Goal: Information Seeking & Learning: Learn about a topic

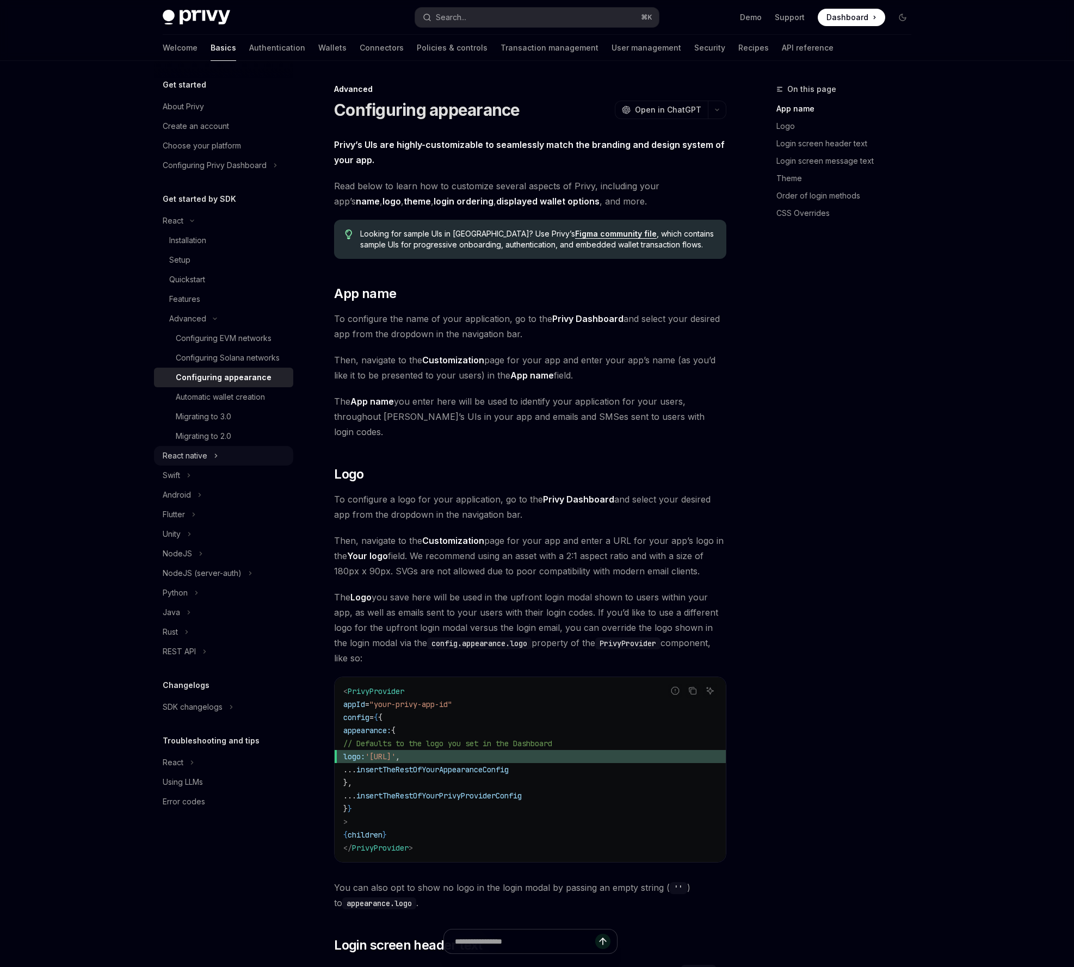
click at [196, 456] on div "React native" at bounding box center [185, 455] width 45 height 13
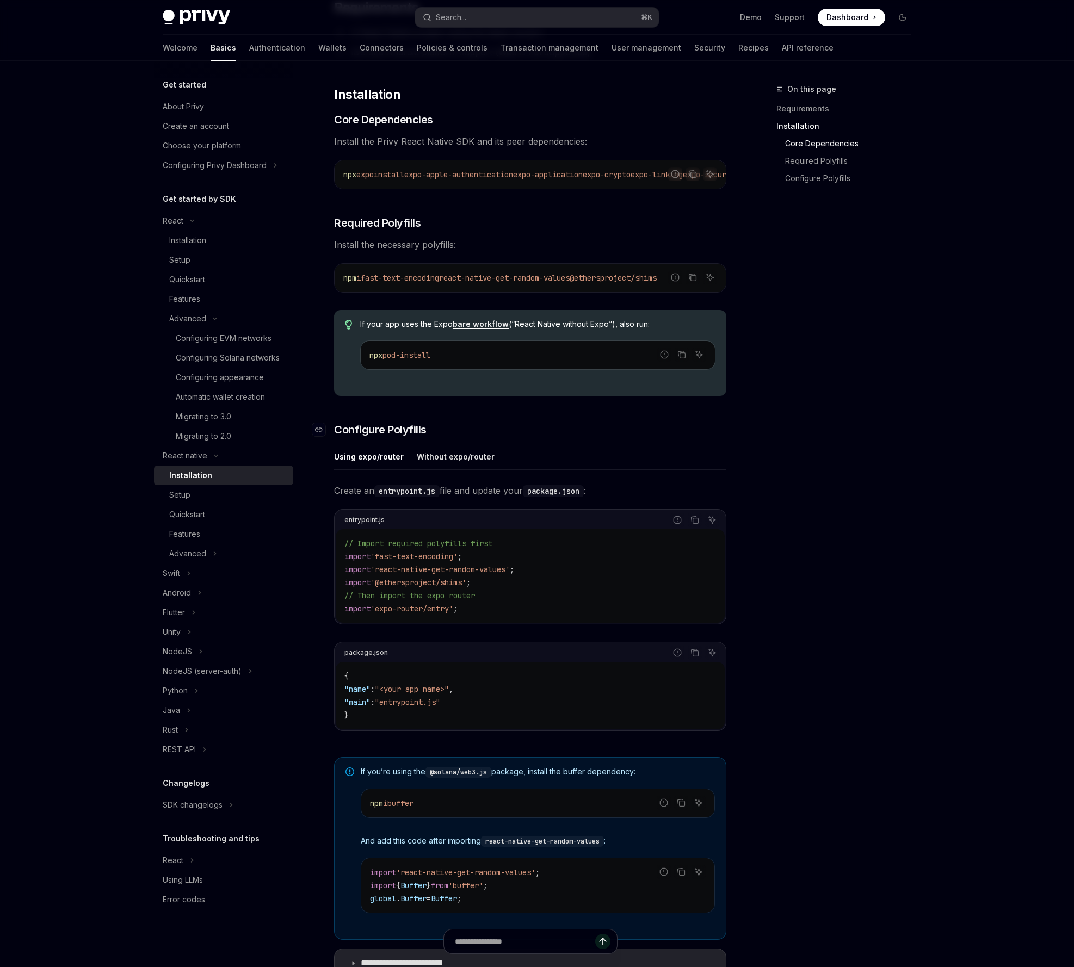
scroll to position [207, 0]
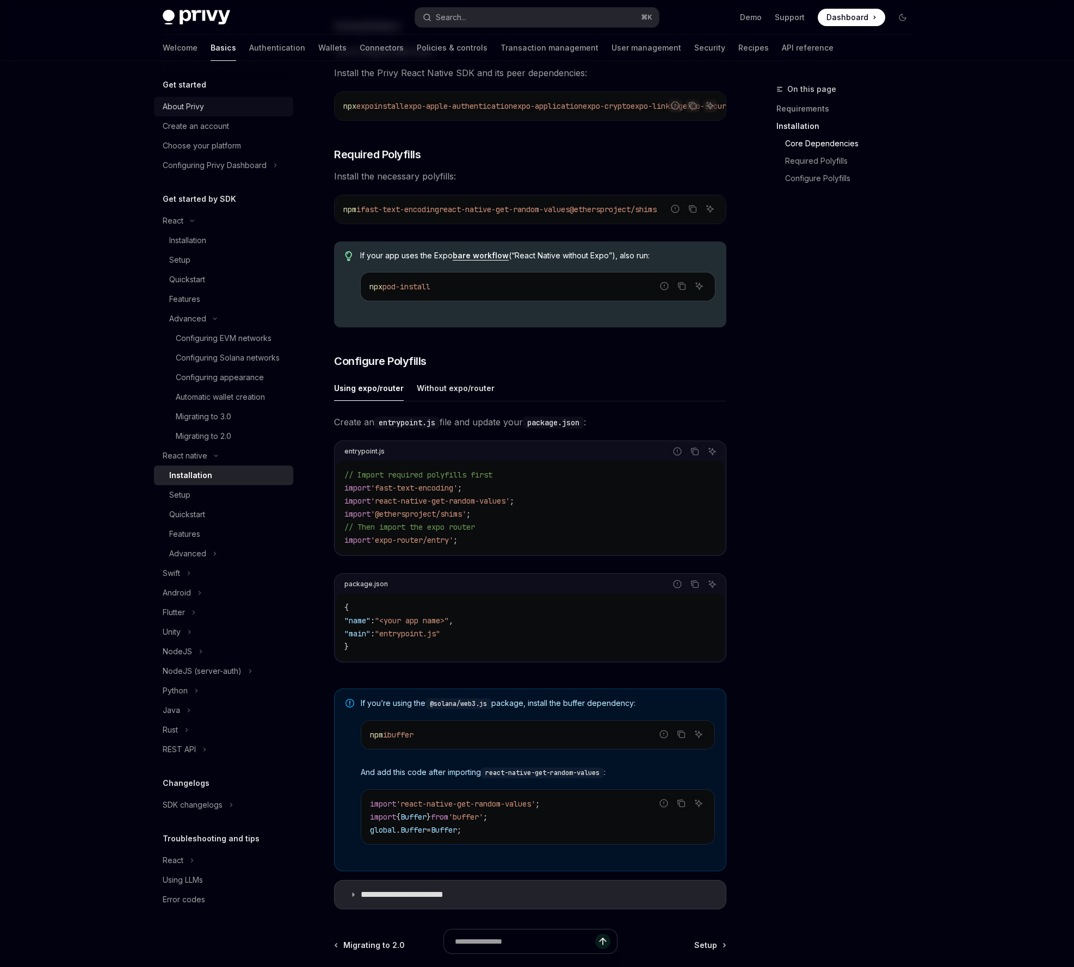
click at [213, 106] on div "About Privy" at bounding box center [225, 106] width 124 height 13
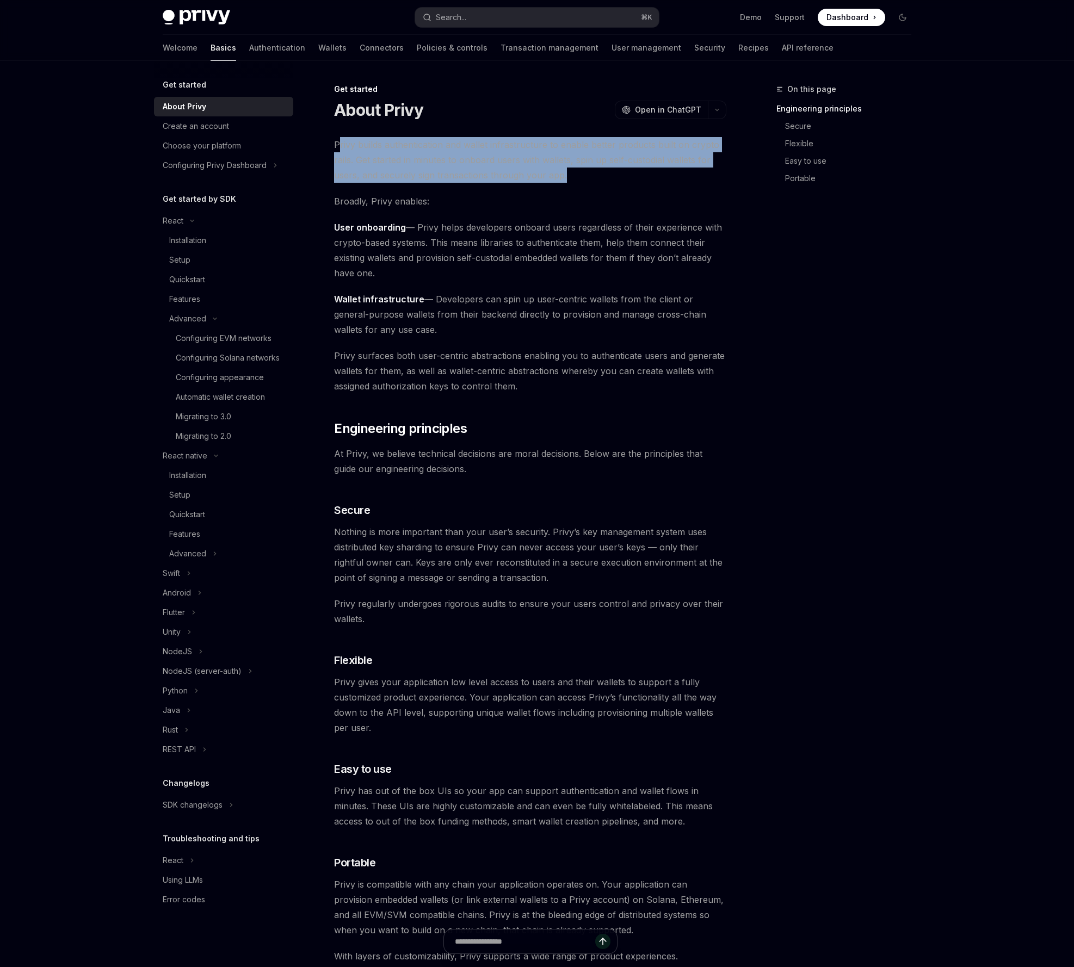
drag, startPoint x: 340, startPoint y: 147, endPoint x: 581, endPoint y: 181, distance: 243.7
click at [581, 181] on span "Privy builds authentication and wallet infrastructure to enable better products…" at bounding box center [530, 160] width 392 height 46
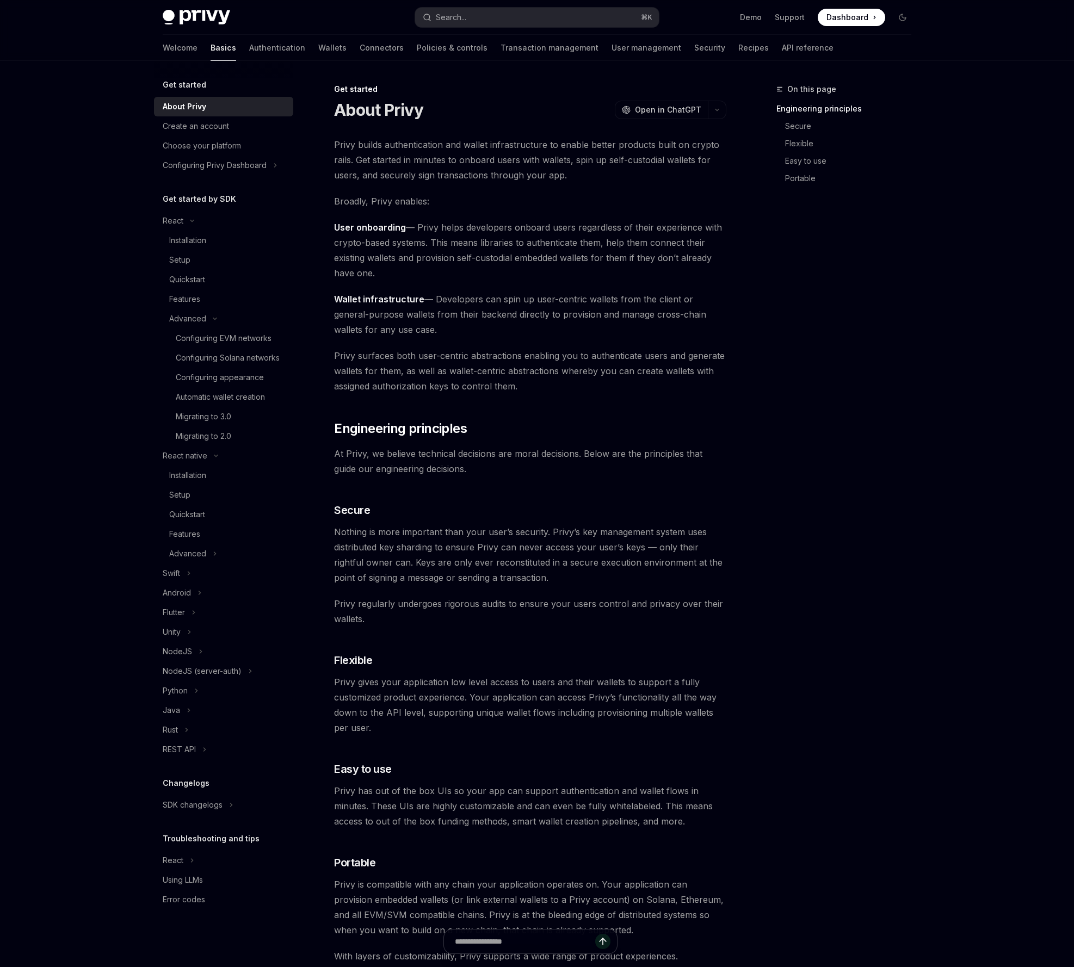
click at [585, 180] on span "Privy builds authentication and wallet infrastructure to enable better products…" at bounding box center [530, 160] width 392 height 46
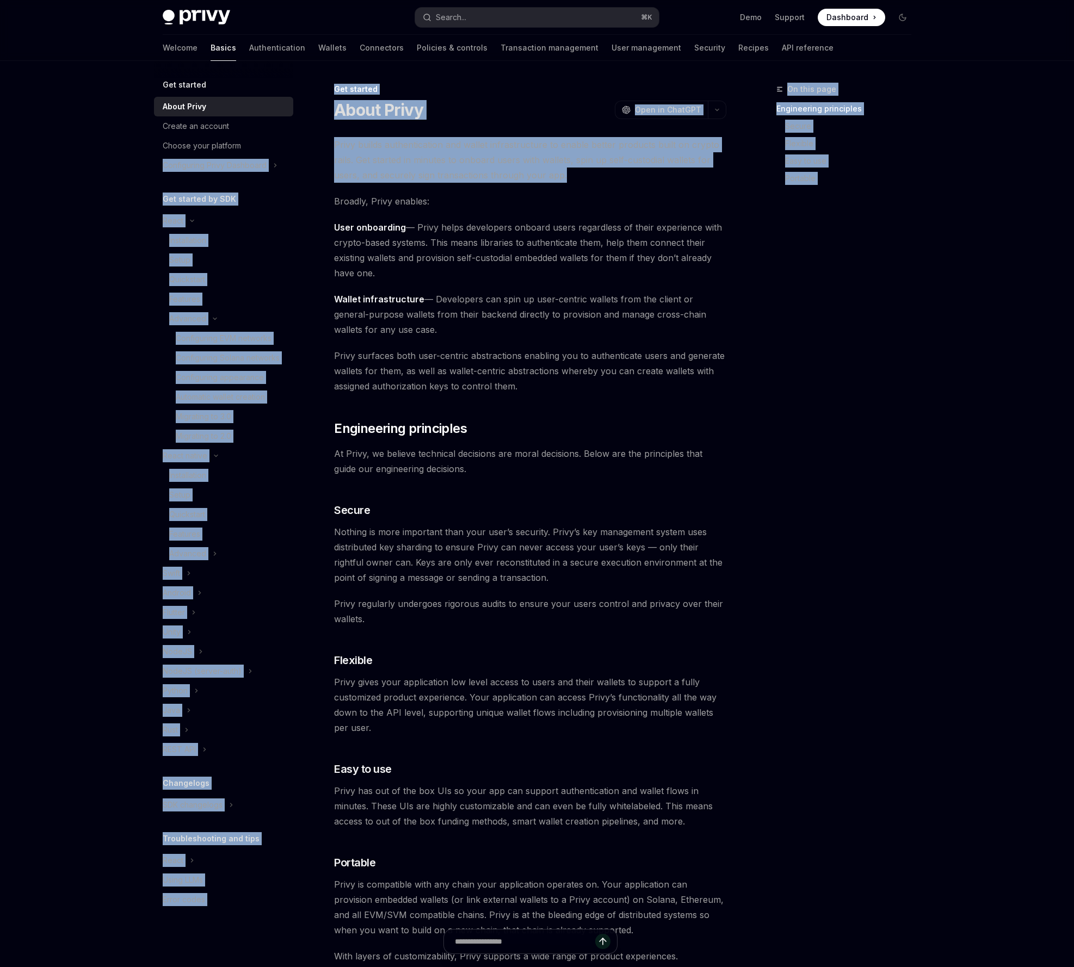
drag, startPoint x: 588, startPoint y: 180, endPoint x: 299, endPoint y: 139, distance: 292.7
click at [299, 139] on div "Get started About Privy Create an account Choose your platform Configuring Priv…" at bounding box center [537, 749] width 801 height 1376
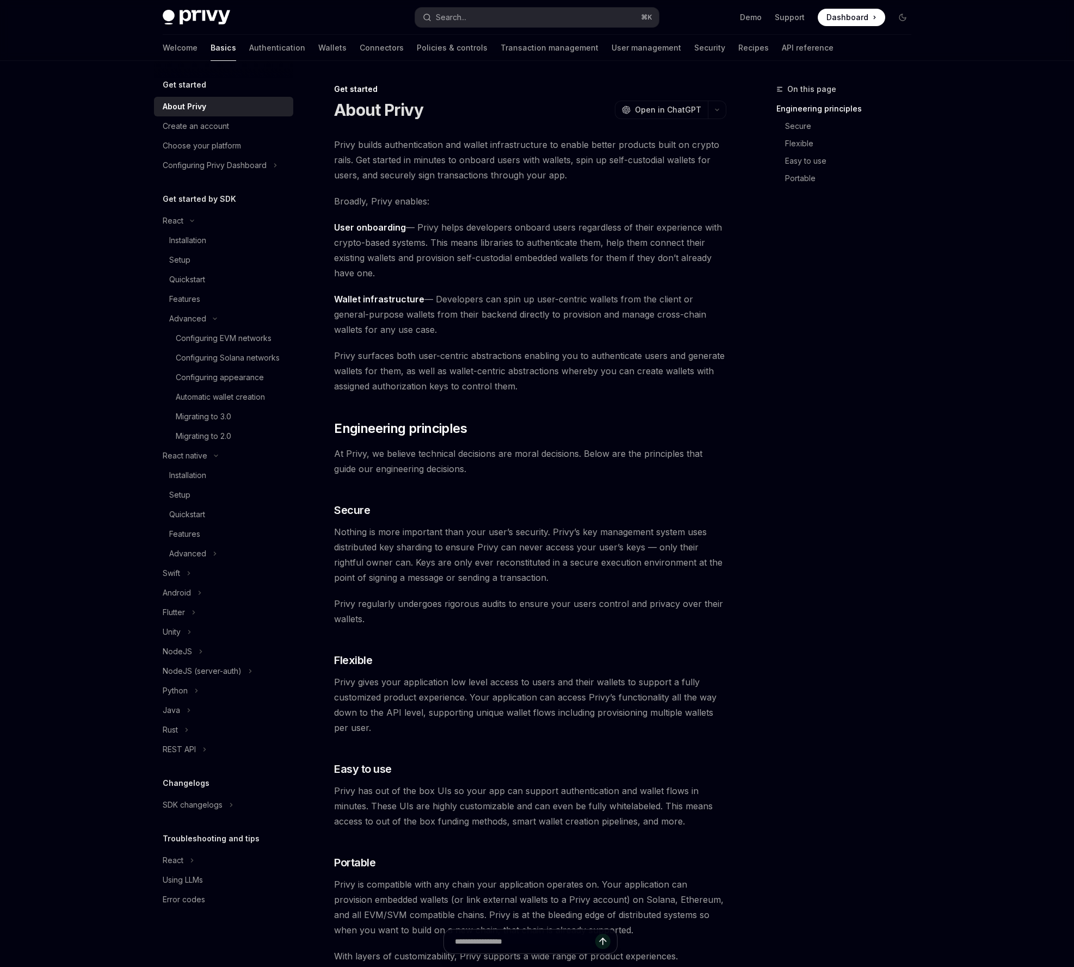
click at [578, 203] on span "Broadly, Privy enables:" at bounding box center [530, 201] width 392 height 15
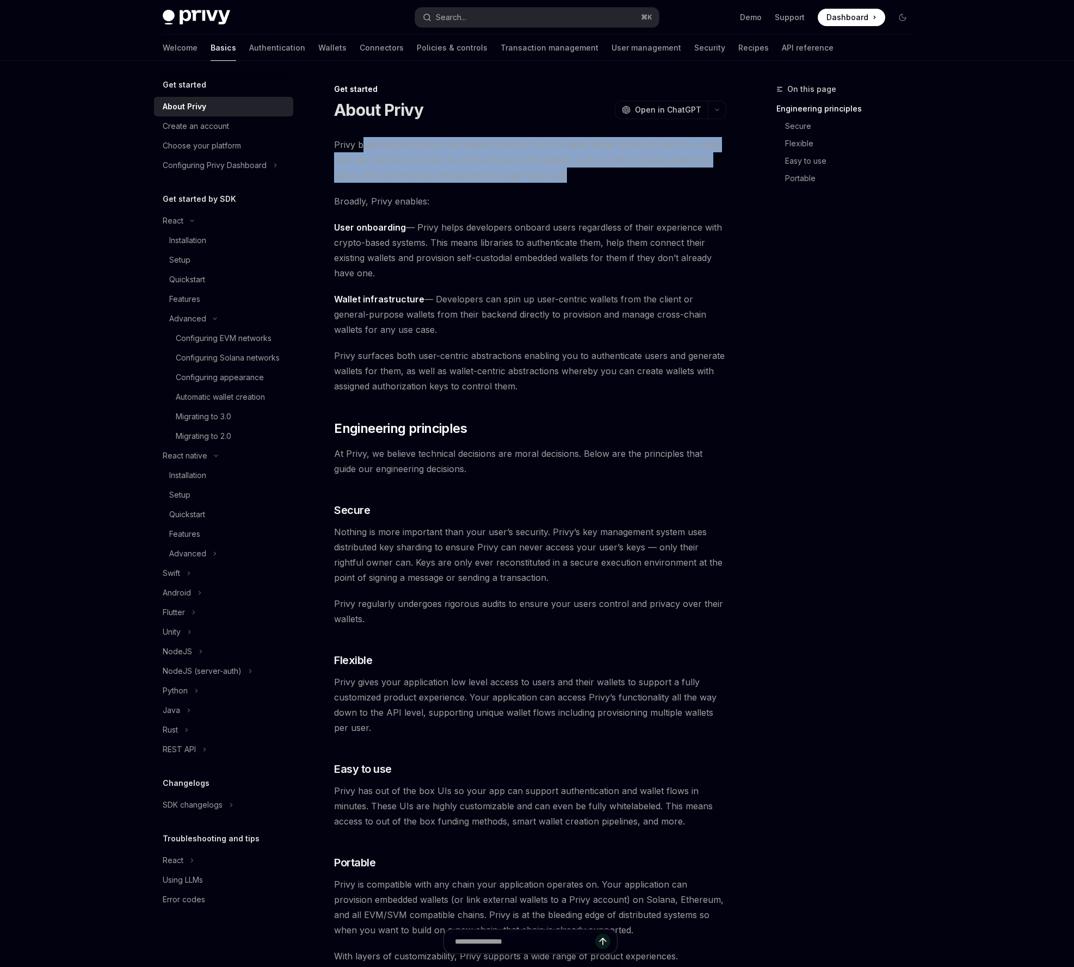
drag, startPoint x: 574, startPoint y: 177, endPoint x: 360, endPoint y: 148, distance: 216.1
click at [360, 148] on span "Privy builds authentication and wallet infrastructure to enable better products…" at bounding box center [530, 160] width 392 height 46
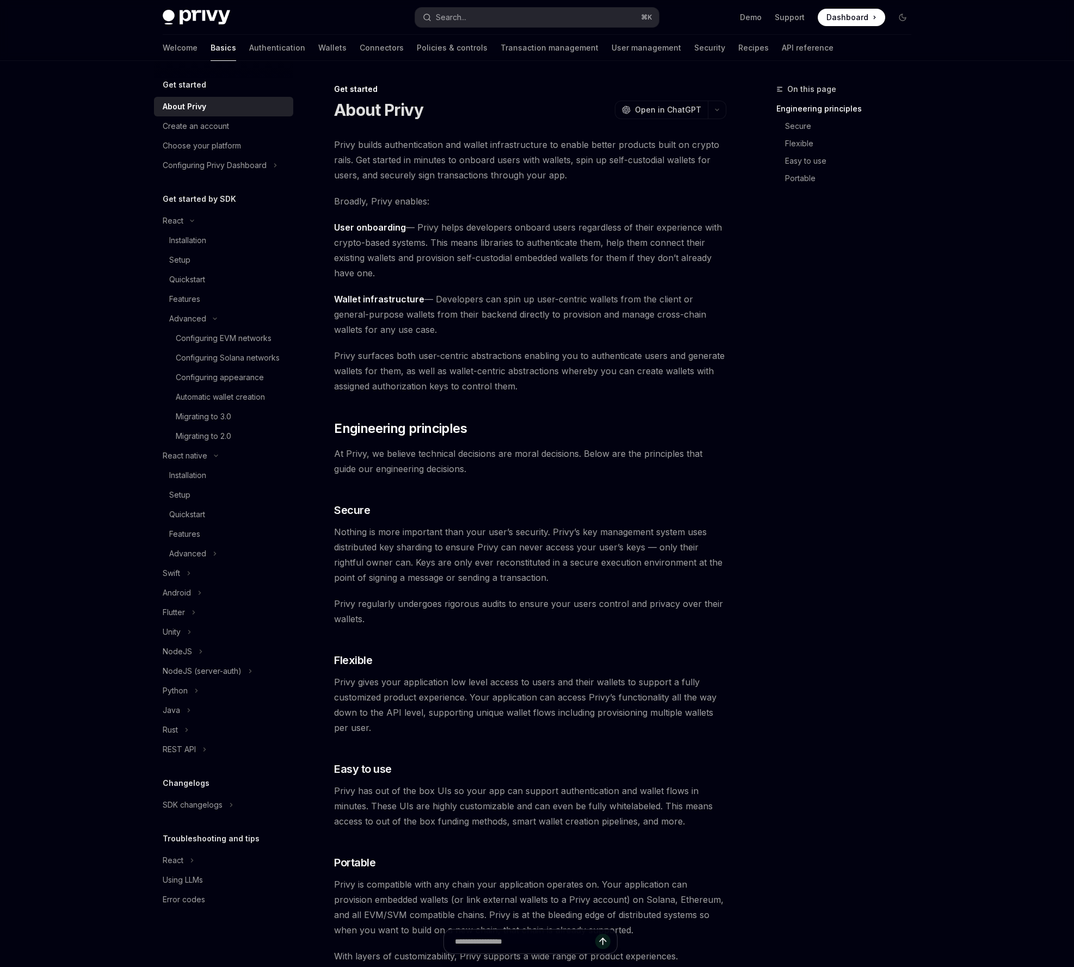
click at [662, 229] on span "User onboarding — Privy helps developers onboard users regardless of their expe…" at bounding box center [530, 250] width 392 height 61
click at [646, 566] on span "Nothing is more important than your user’s security. Privy’s key management sys…" at bounding box center [530, 554] width 392 height 61
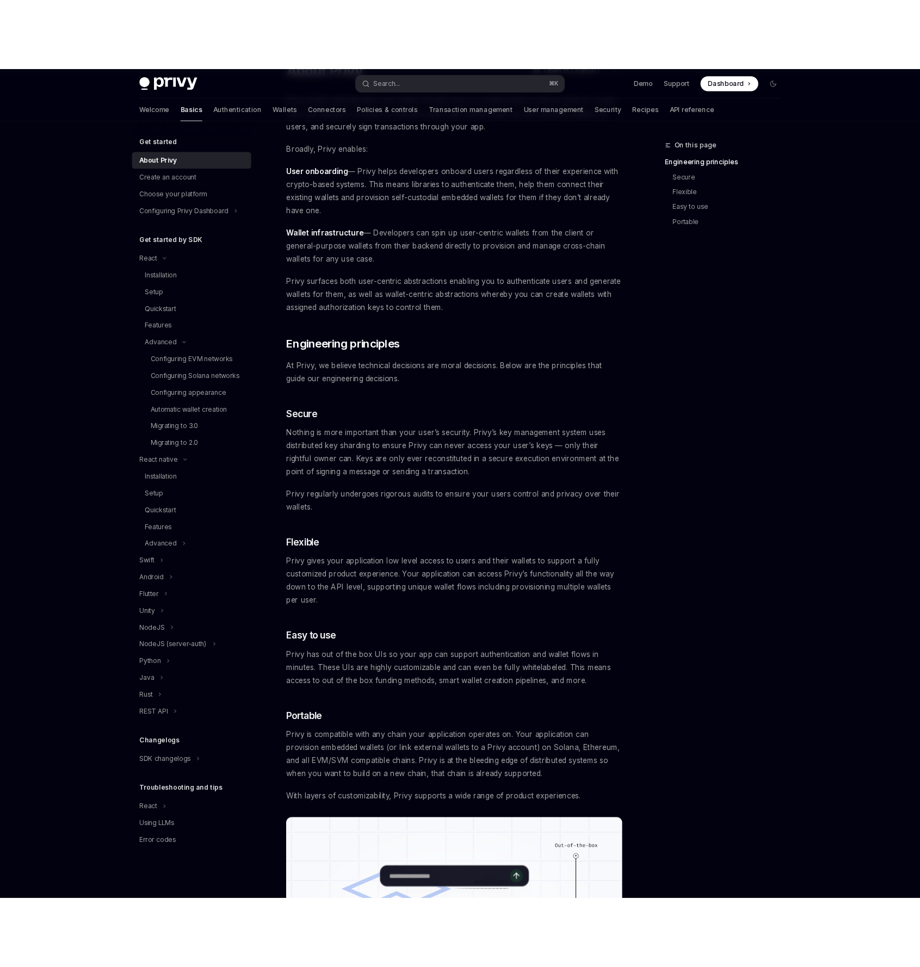
scroll to position [164, 0]
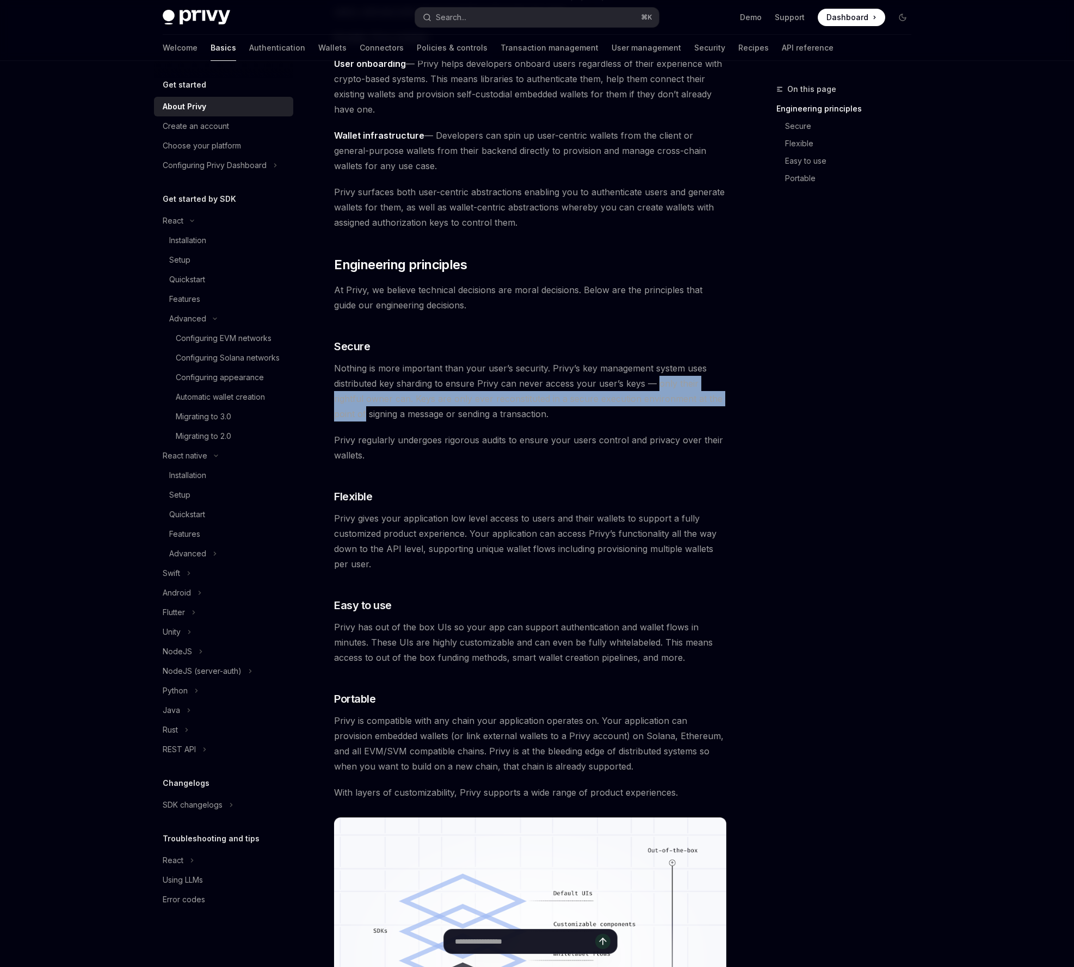
drag, startPoint x: 654, startPoint y: 380, endPoint x: 730, endPoint y: 404, distance: 80.0
click at [730, 404] on div "On this page Engineering principles Secure Flexible Easy to use Portable Get st…" at bounding box center [537, 585] width 766 height 1376
click at [767, 456] on div "On this page Engineering principles Secure Flexible Easy to use Portable" at bounding box center [836, 525] width 165 height 884
drag, startPoint x: 659, startPoint y: 379, endPoint x: 728, endPoint y: 400, distance: 71.6
click at [727, 400] on div "Get started About Privy OpenAI Open in ChatGPT OpenAI Open in ChatGPT Privy bui…" at bounding box center [428, 596] width 600 height 1354
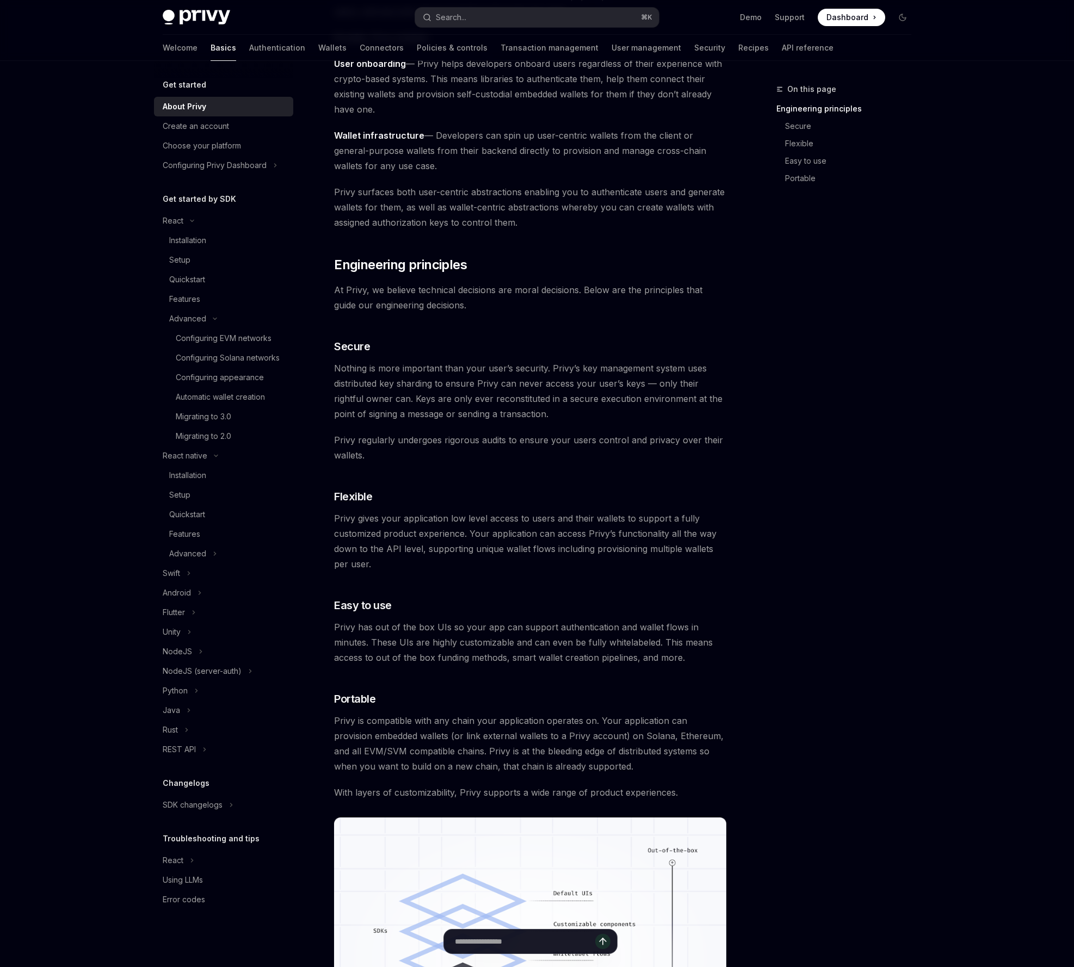
click at [715, 448] on span "Privy regularly undergoes rigorous audits to ensure your users control and priv…" at bounding box center [530, 447] width 392 height 30
drag, startPoint x: 409, startPoint y: 407, endPoint x: 582, endPoint y: 411, distance: 173.5
click at [582, 411] on span "Nothing is more important than your user’s security. Privy’s key management sys…" at bounding box center [530, 391] width 392 height 61
click at [579, 416] on span "Nothing is more important than your user’s security. Privy’s key management sys…" at bounding box center [530, 391] width 392 height 61
drag, startPoint x: 349, startPoint y: 438, endPoint x: 445, endPoint y: 455, distance: 97.6
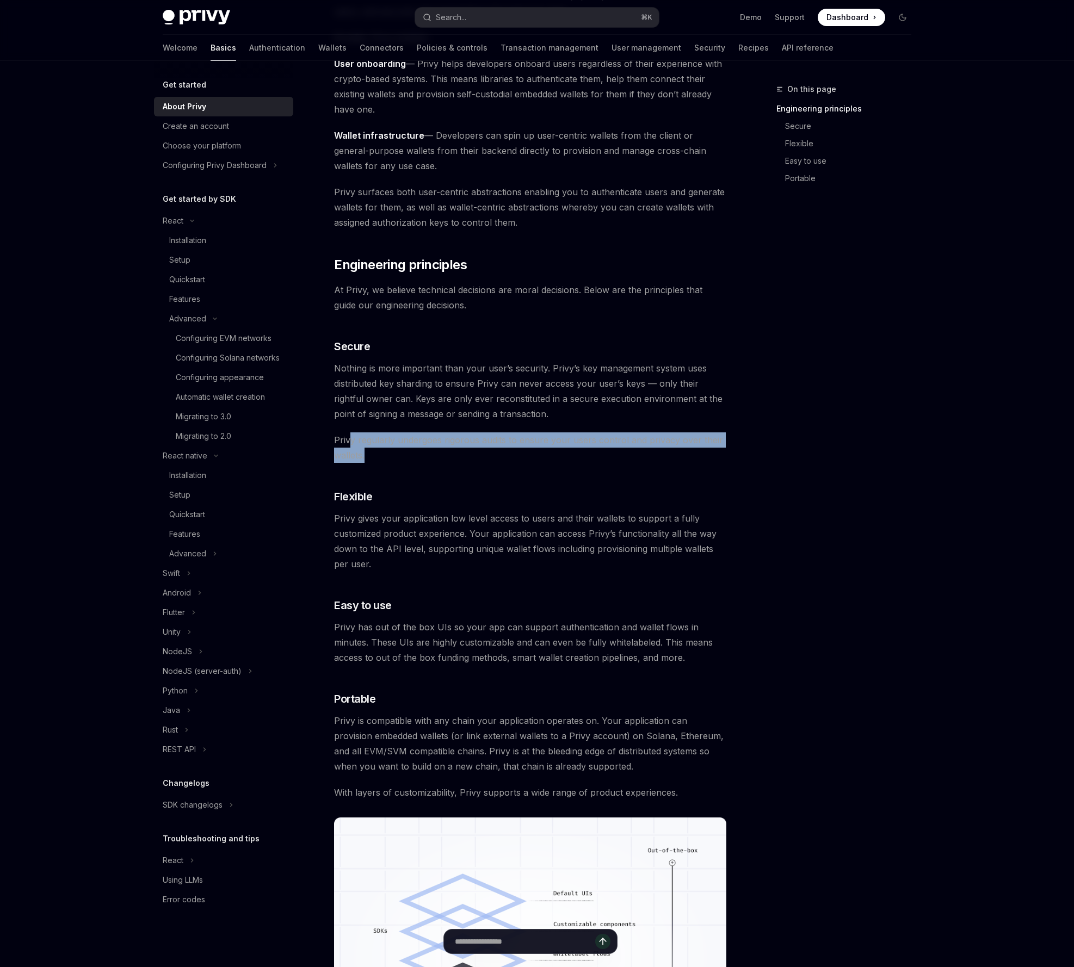
click at [445, 455] on span "Privy regularly undergoes rigorous audits to ensure your users control and priv…" at bounding box center [530, 447] width 392 height 30
click at [576, 455] on span "Privy regularly undergoes rigorous audits to ensure your users control and priv…" at bounding box center [530, 447] width 392 height 30
drag, startPoint x: 338, startPoint y: 382, endPoint x: 400, endPoint y: 381, distance: 62.0
click at [400, 381] on span "Nothing is more important than your user’s security. Privy’s key management sys…" at bounding box center [530, 391] width 392 height 61
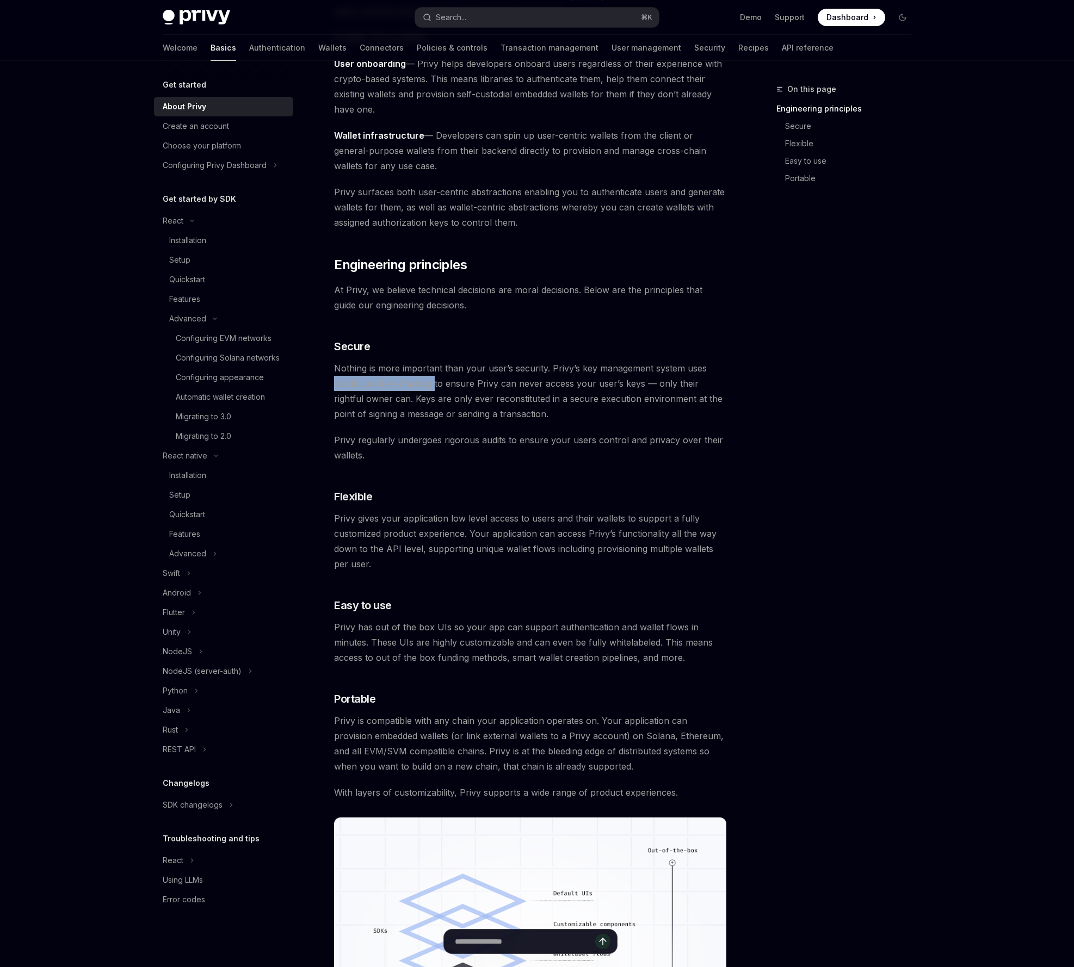
drag, startPoint x: 434, startPoint y: 385, endPoint x: 334, endPoint y: 383, distance: 100.1
click at [334, 383] on span "Nothing is more important than your user’s security. Privy’s key management sys…" at bounding box center [530, 391] width 392 height 61
click at [463, 448] on span "Privy regularly undergoes rigorous audits to ensure your users control and priv…" at bounding box center [530, 447] width 392 height 30
drag, startPoint x: 333, startPoint y: 382, endPoint x: 433, endPoint y: 384, distance: 100.1
click at [433, 384] on div "Get started About Privy OpenAI Open in ChatGPT OpenAI Open in ChatGPT Privy bui…" at bounding box center [428, 596] width 600 height 1354
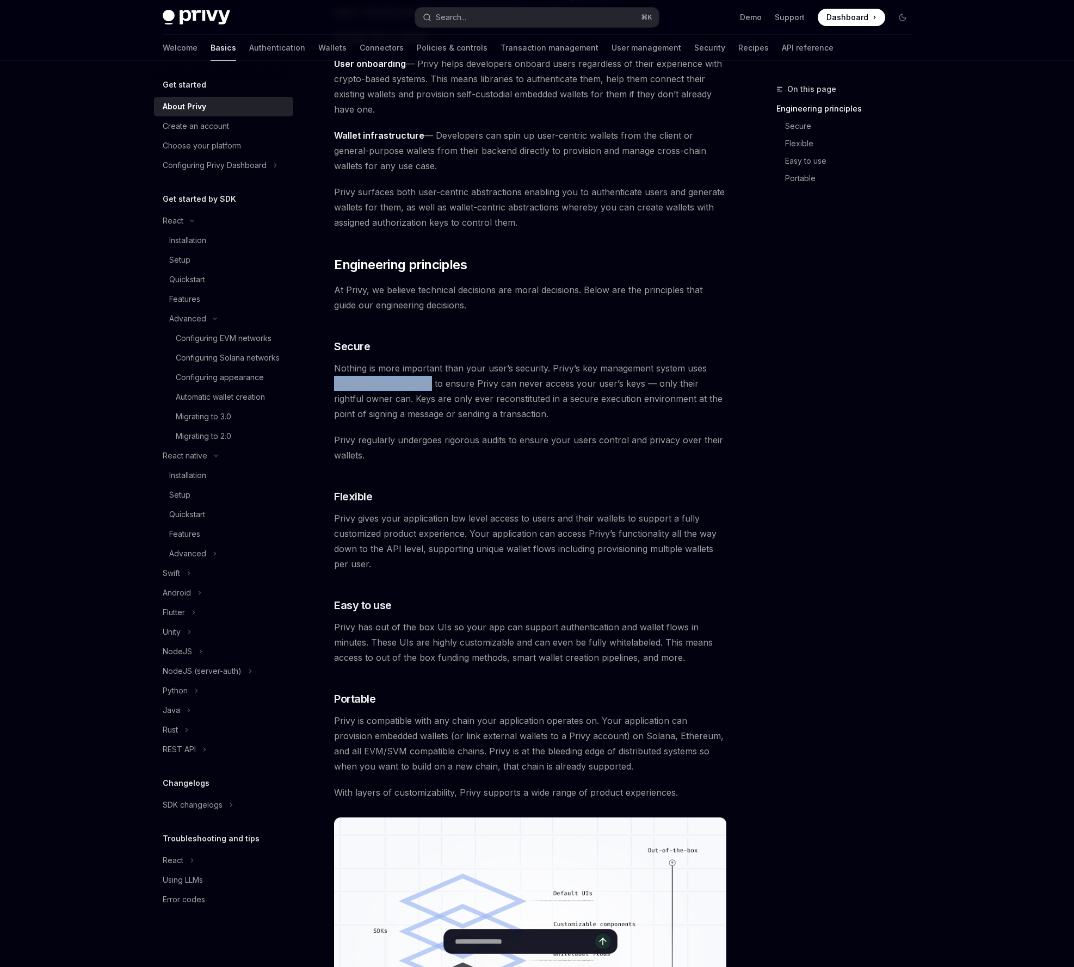
copy span "distributed key sharding"
type textarea "*"
